Goal: Information Seeking & Learning: Learn about a topic

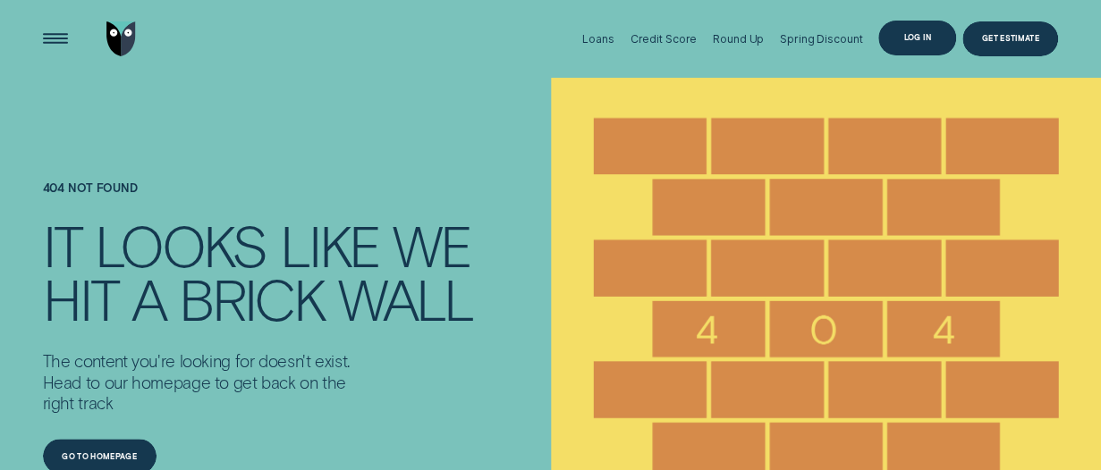
click at [900, 41] on div "Log in" at bounding box center [917, 38] width 78 height 35
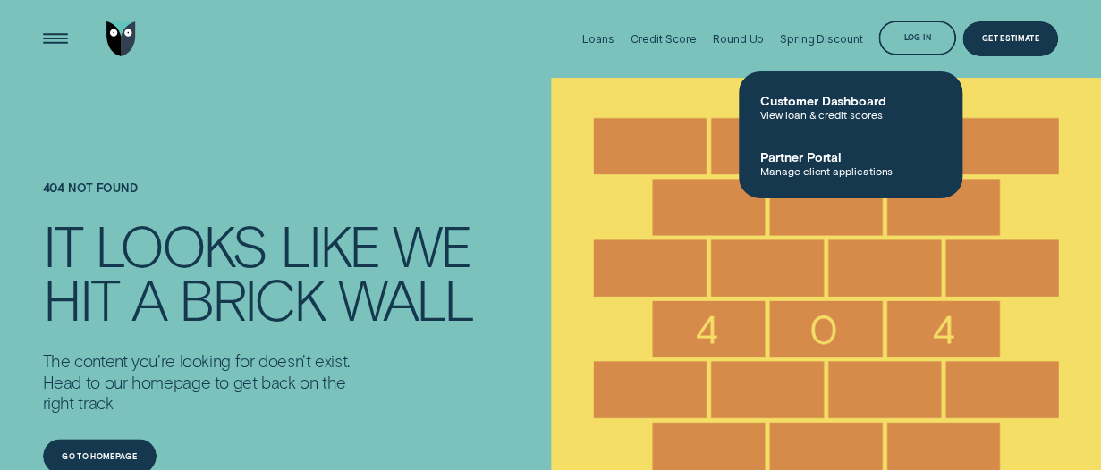
click at [606, 42] on div "Loans" at bounding box center [597, 38] width 31 height 13
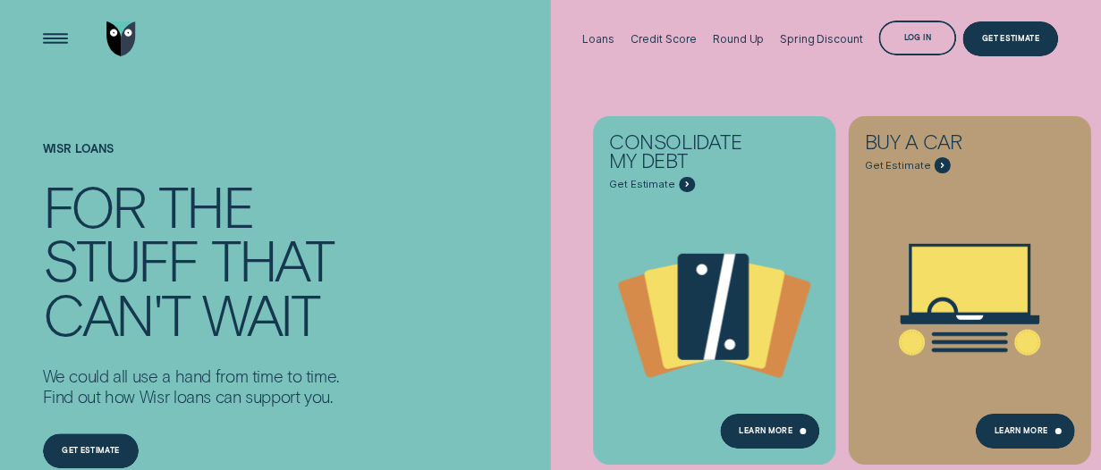
click at [209, 80] on div "Wisr loans For the stuff that can't wait We could all use a hand from time to t…" at bounding box center [191, 307] width 296 height 458
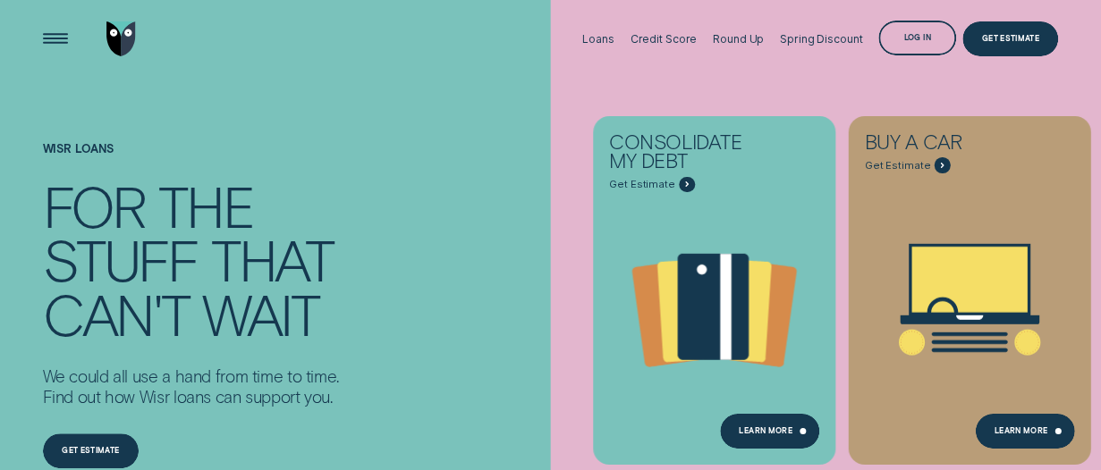
click at [484, 333] on div "Wisr loans For the stuff that can't wait We could all use a hand from time to t…" at bounding box center [550, 329] width 1028 height 503
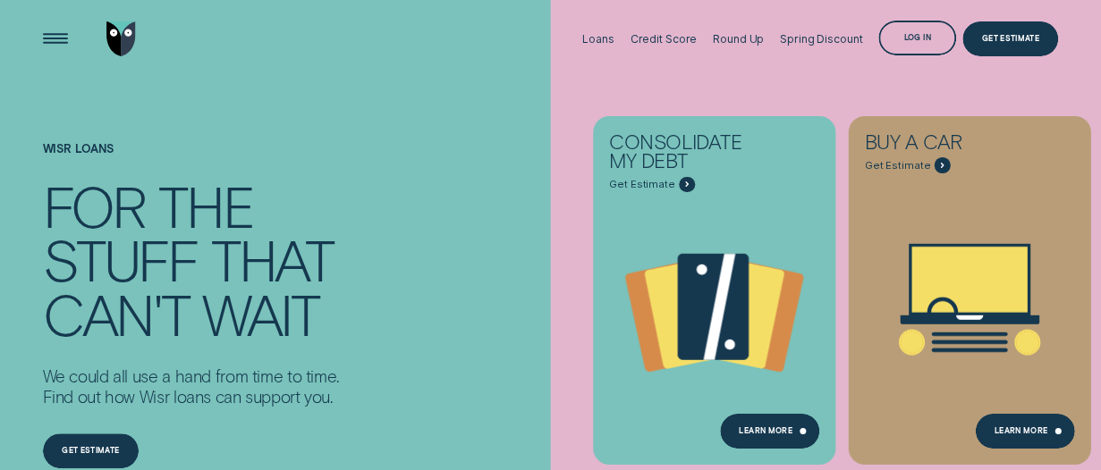
click at [356, 226] on div "Wisr loans For the stuff that can't wait We could all use a hand from time to t…" at bounding box center [256, 329] width 441 height 503
click at [360, 160] on div "Wisr loans For the stuff that can't wait We could all use a hand from time to t…" at bounding box center [256, 329] width 441 height 503
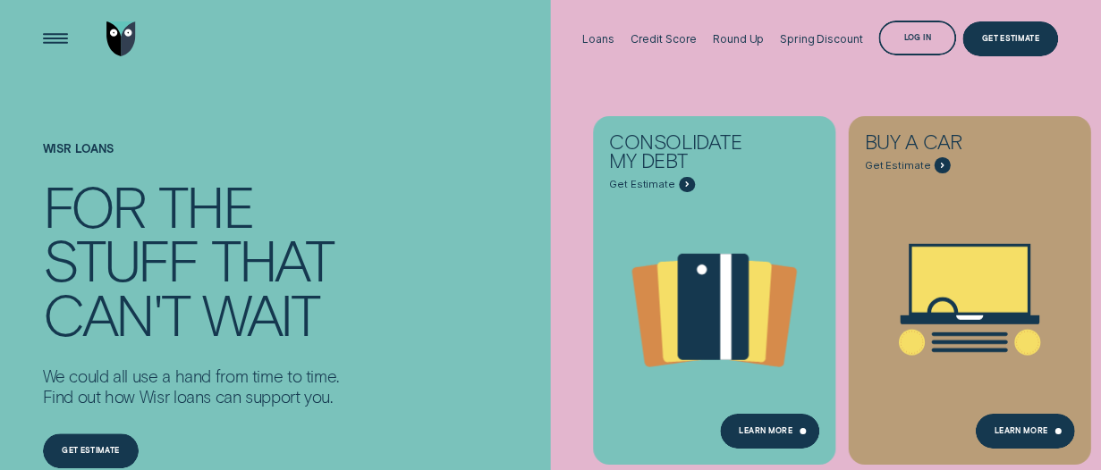
click at [477, 75] on div "Loans Credit Score Round Up Spring Discount Log in Log in Customer Dashboard Vi…" at bounding box center [551, 39] width 1016 height 78
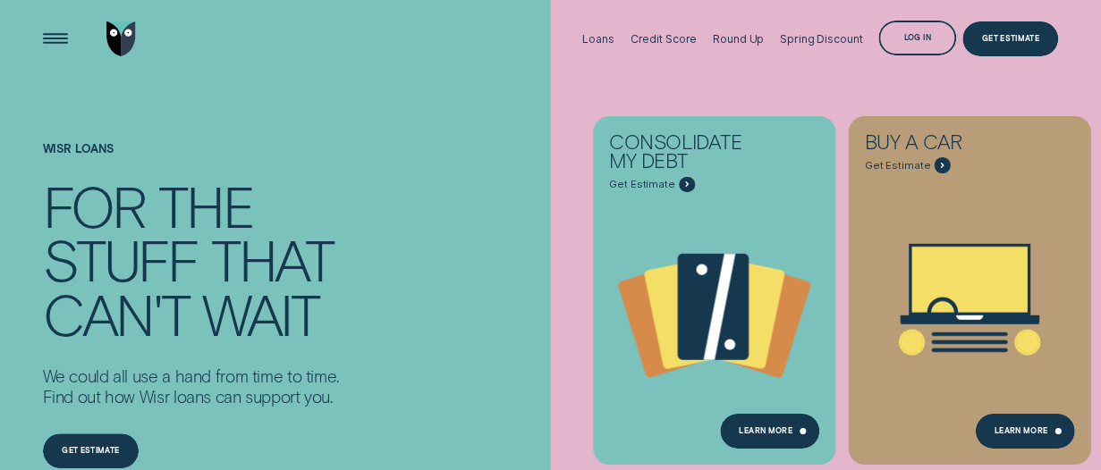
click at [411, 195] on div "Wisr loans For the stuff that can't wait We could all use a hand from time to t…" at bounding box center [256, 329] width 441 height 503
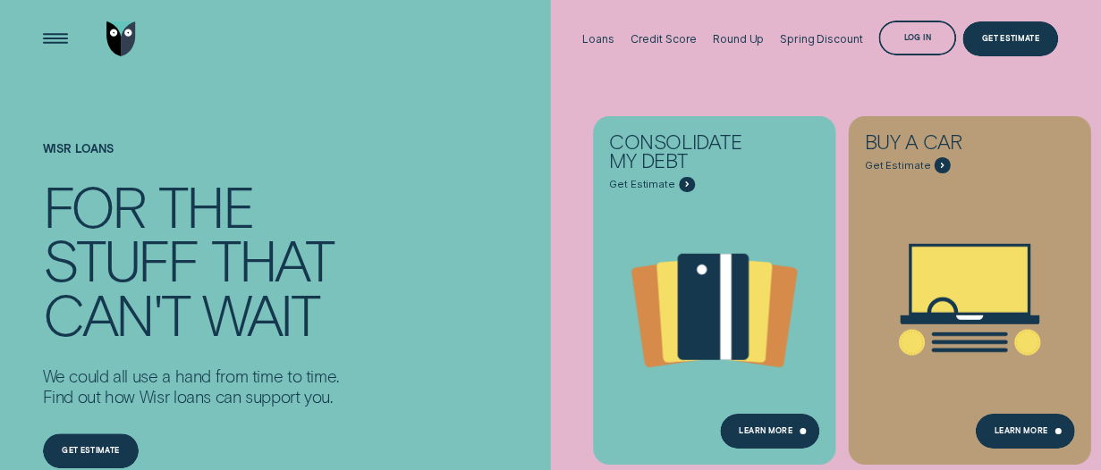
drag, startPoint x: 481, startPoint y: 221, endPoint x: 493, endPoint y: 252, distance: 33.4
click at [484, 224] on div "Wisr loans For the stuff that can't wait We could all use a hand from time to t…" at bounding box center [550, 329] width 1028 height 503
click at [427, 223] on div "Wisr loans For the stuff that can't wait We could all use a hand from time to t…" at bounding box center [256, 329] width 441 height 503
